Goal: Task Accomplishment & Management: Complete application form

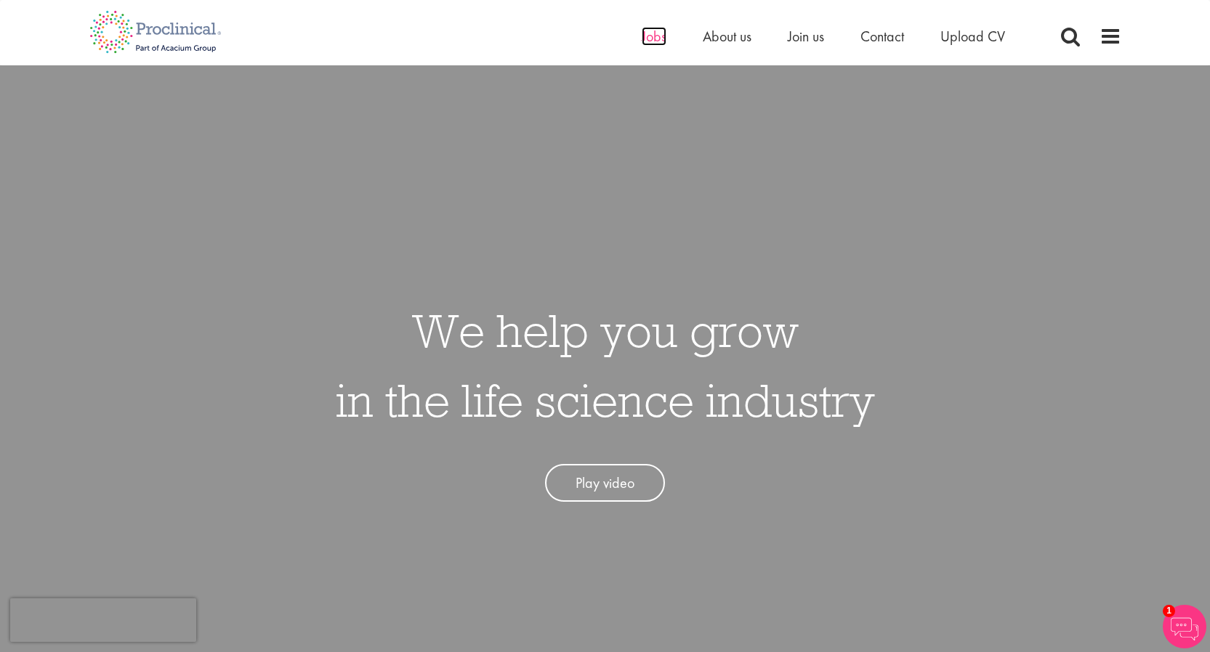
click at [642, 39] on span "Jobs" at bounding box center [654, 36] width 25 height 19
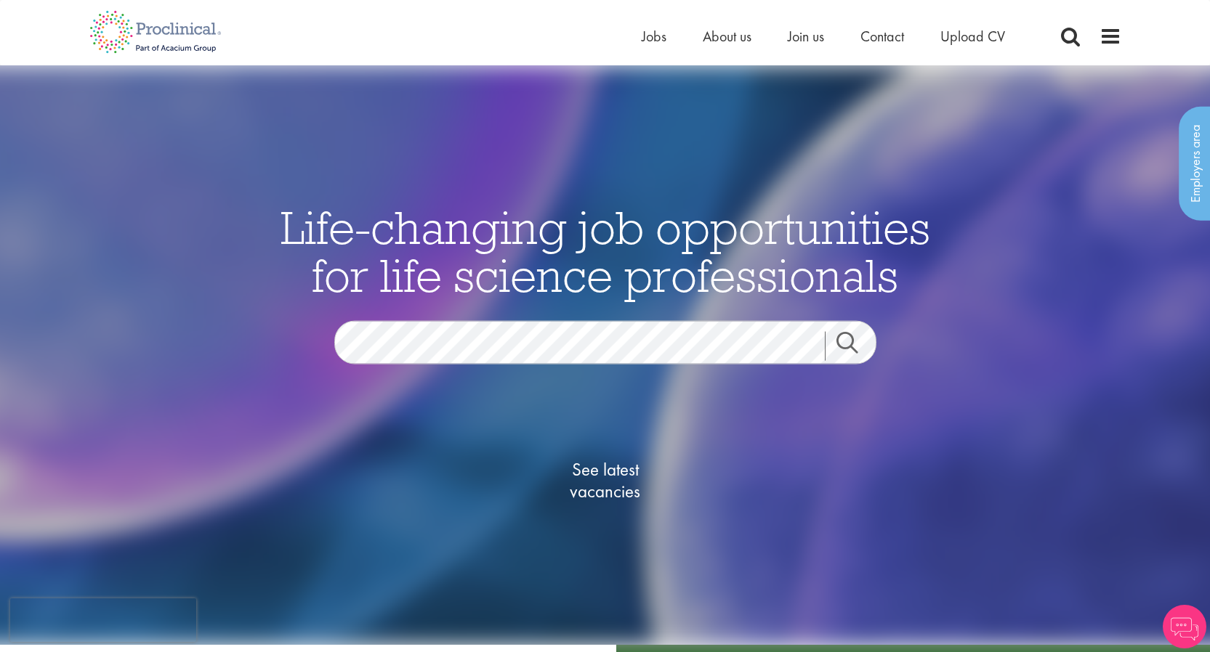
click at [565, 371] on div "See latest vacancies" at bounding box center [605, 464] width 705 height 201
click at [615, 484] on span "See latest vacancies" at bounding box center [605, 480] width 145 height 44
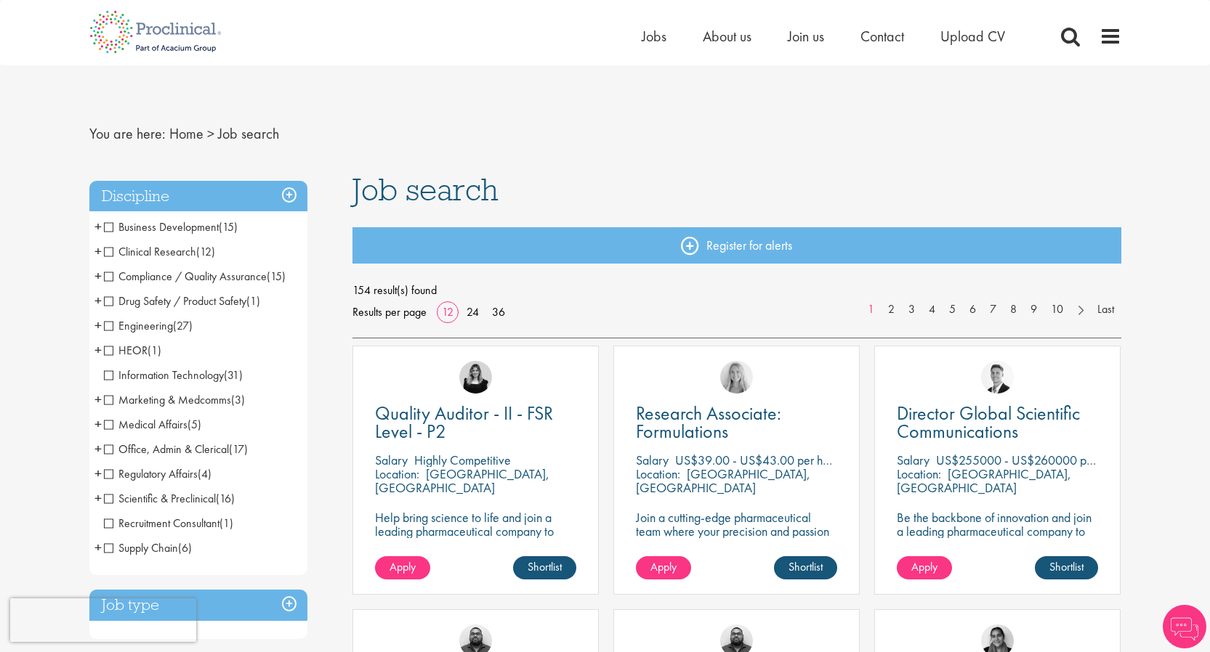
click at [115, 251] on span "Clinical Research" at bounding box center [150, 251] width 92 height 15
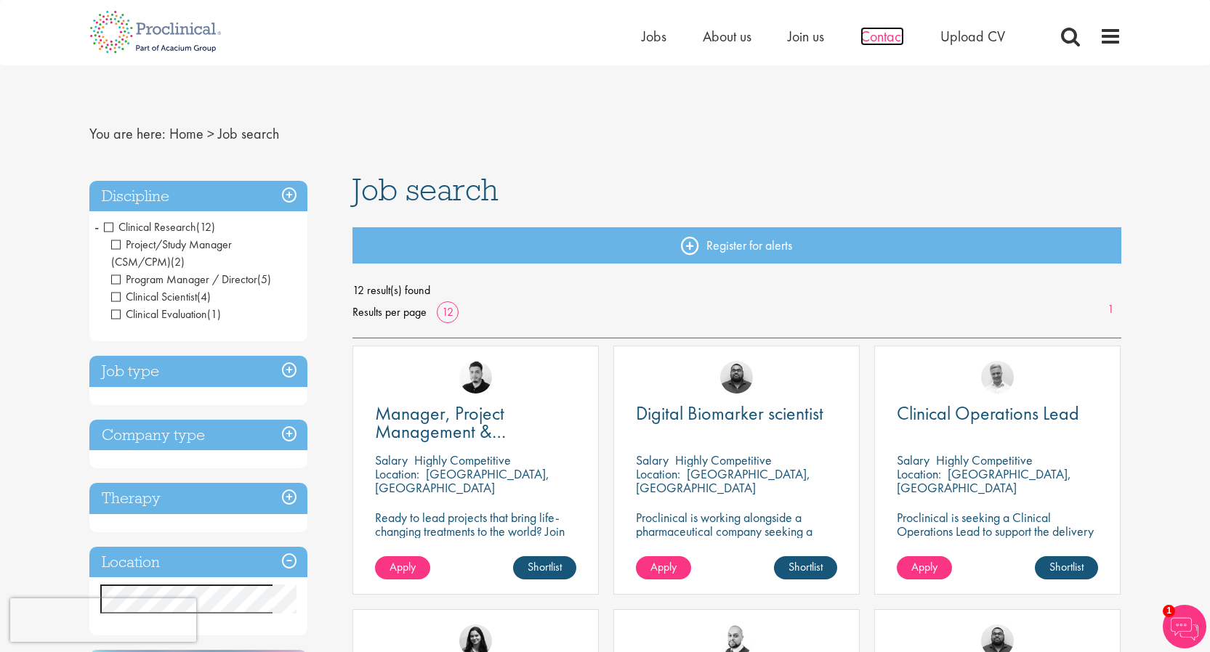
click at [875, 37] on span "Contact" at bounding box center [882, 36] width 44 height 19
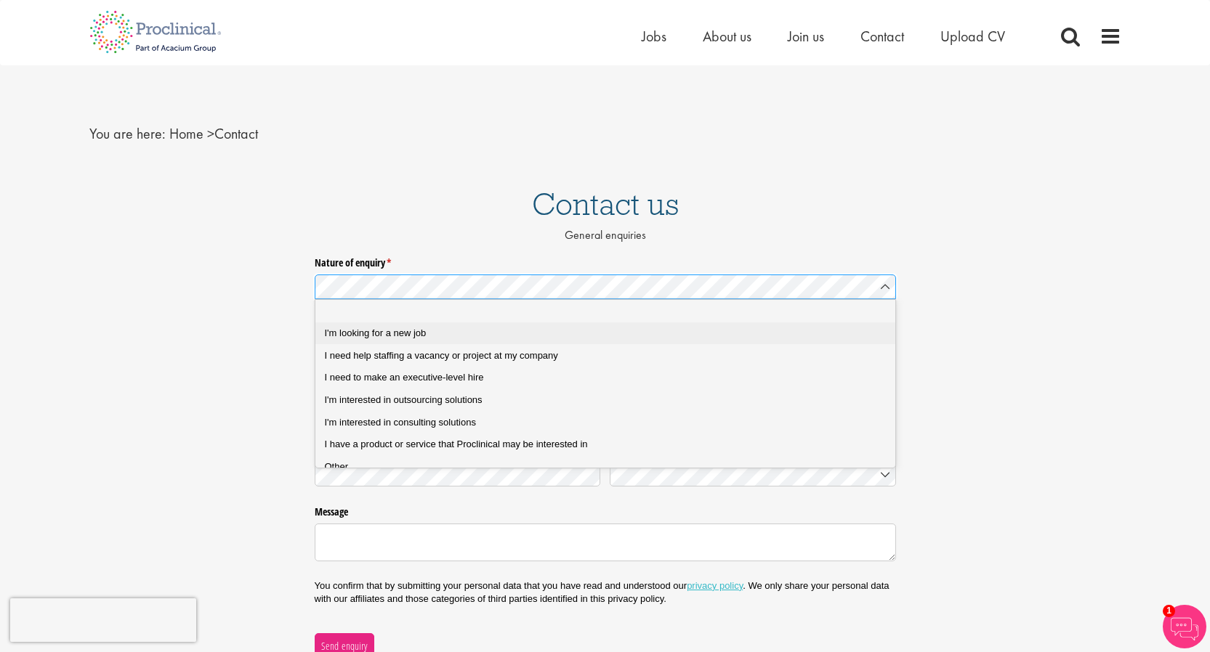
click at [542, 334] on div "I'm looking for a new job" at bounding box center [611, 333] width 573 height 13
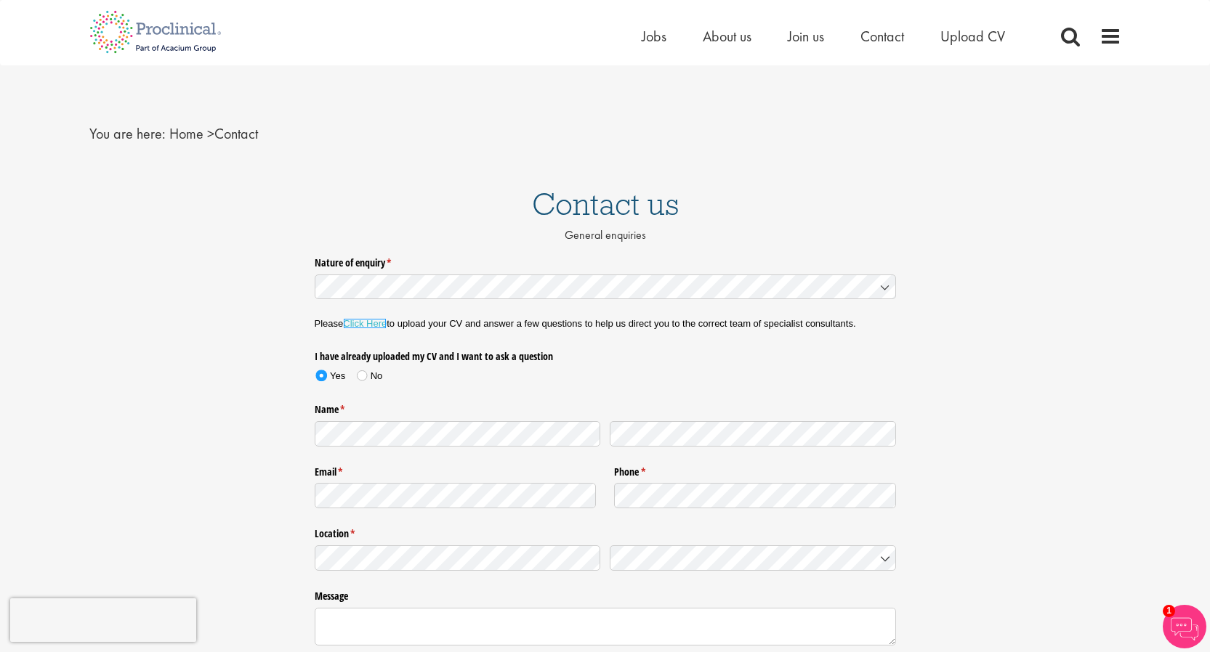
click at [371, 326] on link "Click Here" at bounding box center [365, 323] width 44 height 11
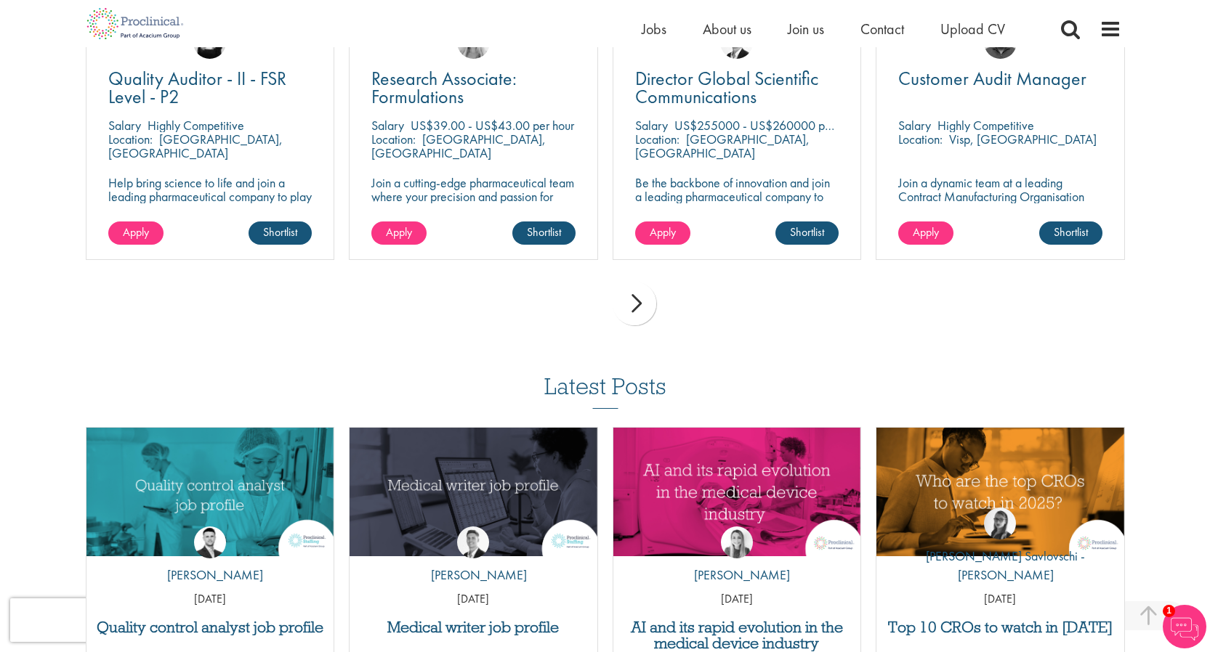
scroll to position [1168, 0]
